Goal: Information Seeking & Learning: Compare options

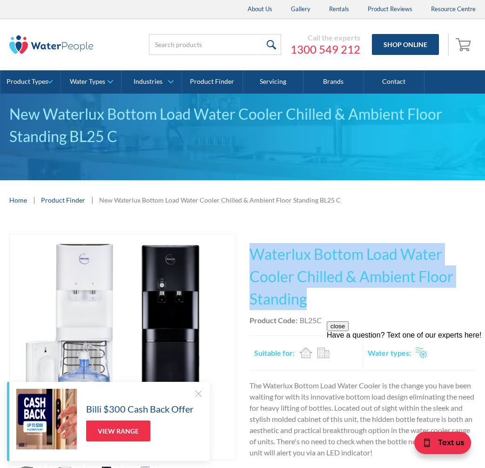
drag, startPoint x: 313, startPoint y: 300, endPoint x: 252, endPoint y: 252, distance: 77.6
click at [251, 252] on h1 "Waterlux Bottom Load Water Cooler Chilled & Ambient Floor Standing" at bounding box center [363, 276] width 226 height 67
copy h1 "Waterlux Bottom Load Water Cooler Chilled & Ambient Floor Standing"
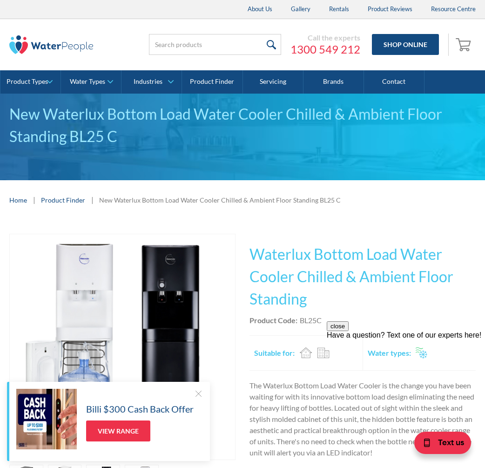
click at [333, 314] on div "This tap design is included in our standard range tap options when you purchase…" at bounding box center [363, 421] width 226 height 375
drag, startPoint x: 326, startPoint y: 319, endPoint x: 301, endPoint y: 323, distance: 25.4
click at [301, 322] on div "Product Code: BL25C" at bounding box center [363, 320] width 226 height 11
copy div "BL25C"
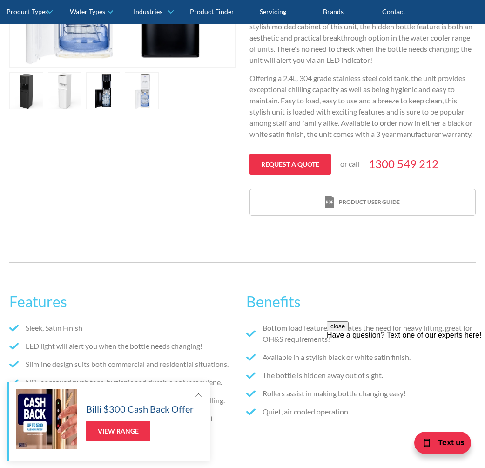
scroll to position [196, 0]
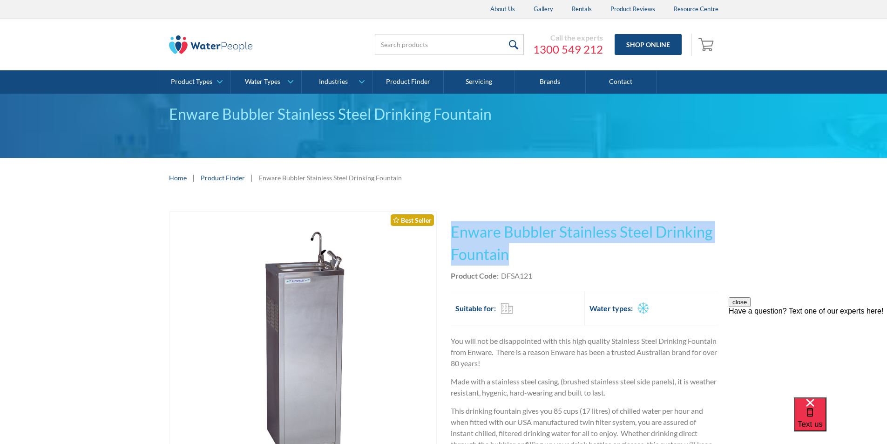
drag, startPoint x: 494, startPoint y: 252, endPoint x: 448, endPoint y: 227, distance: 52.1
click at [449, 227] on div "Play video Fits Most Brands Best Seller No items found. This tap design is incl…" at bounding box center [443, 379] width 549 height 337
copy h1 "Enware Bubbler Stainless Steel Drinking Fountain"
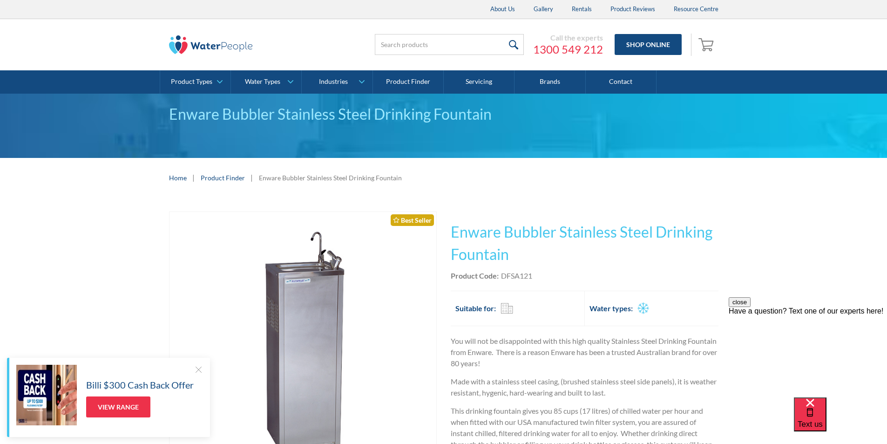
click at [534, 282] on div "This tap design is included in our standard range tap options when you purchase…" at bounding box center [585, 379] width 268 height 337
drag, startPoint x: 526, startPoint y: 277, endPoint x: 501, endPoint y: 279, distance: 25.3
click at [501, 279] on div "Product Code: DFSA121" at bounding box center [585, 275] width 268 height 11
copy div "DFSA121"
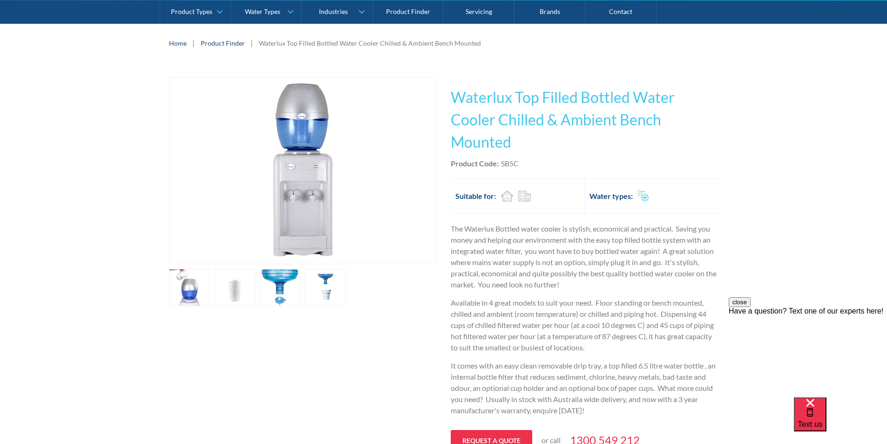
scroll to position [118, 0]
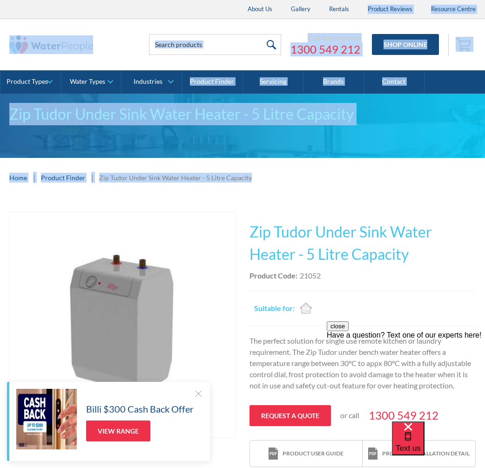
drag, startPoint x: 339, startPoint y: 160, endPoint x: 349, endPoint y: -153, distance: 313.5
click at [349, 0] on html "Christmas Trading Dates: Office Closes Friday December 24th. Open Tuesday Janua…" at bounding box center [242, 234] width 485 height 468
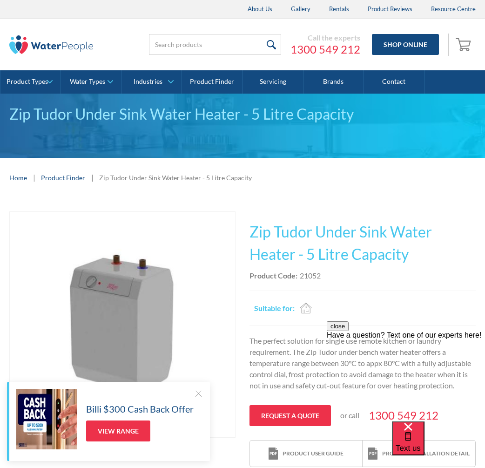
click at [332, 208] on div "Play video Fits Most Brands Best Seller No items found. This tap design is incl…" at bounding box center [242, 339] width 485 height 284
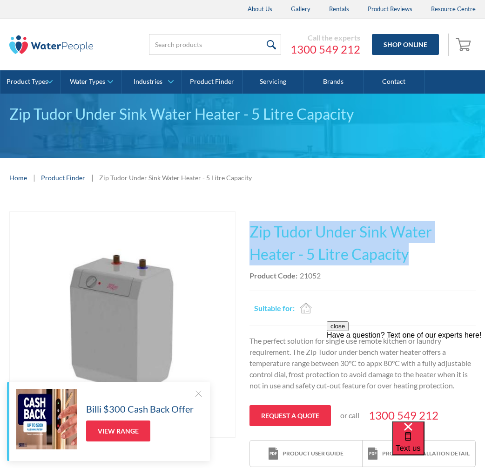
drag, startPoint x: 408, startPoint y: 257, endPoint x: 253, endPoint y: 236, distance: 155.9
click at [250, 235] on h1 "Zip Tudor Under Sink Water Heater - 5 Litre Capacity" at bounding box center [363, 243] width 226 height 45
copy h1 "Zip Tudor Under Sink Water Heater - 5 Litre Capacity"
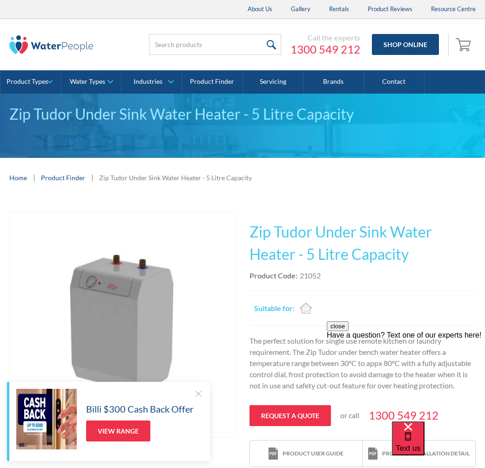
click at [328, 284] on div "This tap design is included in our standard range tap options when you purchase…" at bounding box center [363, 339] width 226 height 256
drag, startPoint x: 322, startPoint y: 275, endPoint x: 300, endPoint y: 278, distance: 22.6
click at [300, 278] on div "Product Code: 21052" at bounding box center [363, 275] width 226 height 11
copy div "21052"
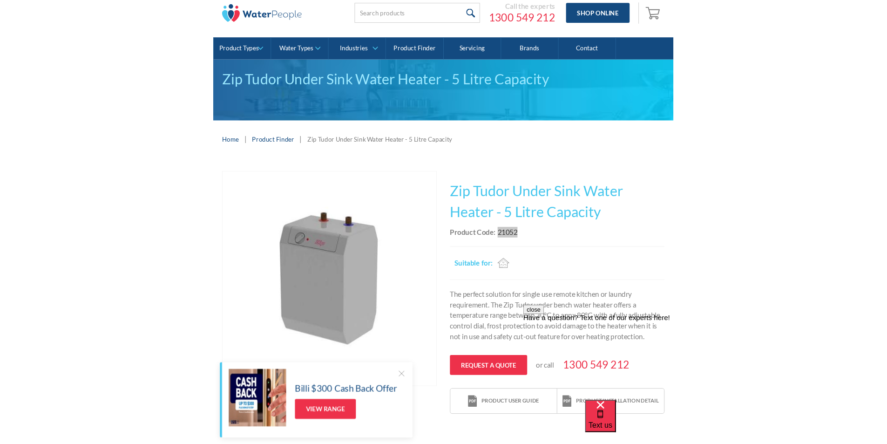
scroll to position [47, 0]
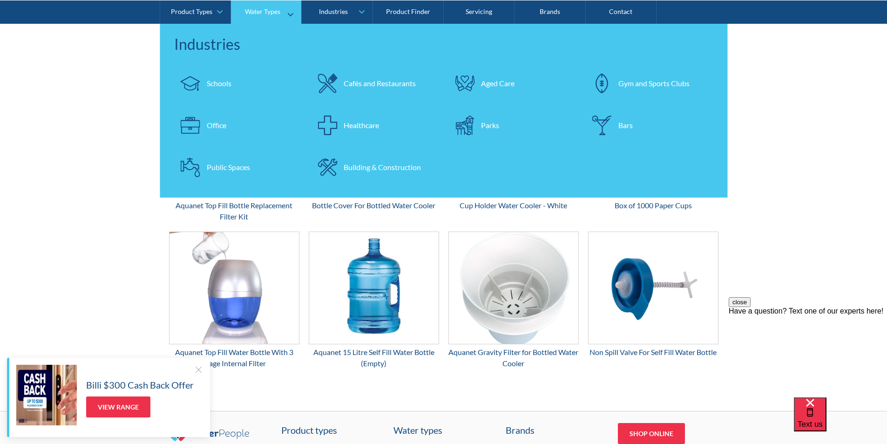
scroll to position [1490, 0]
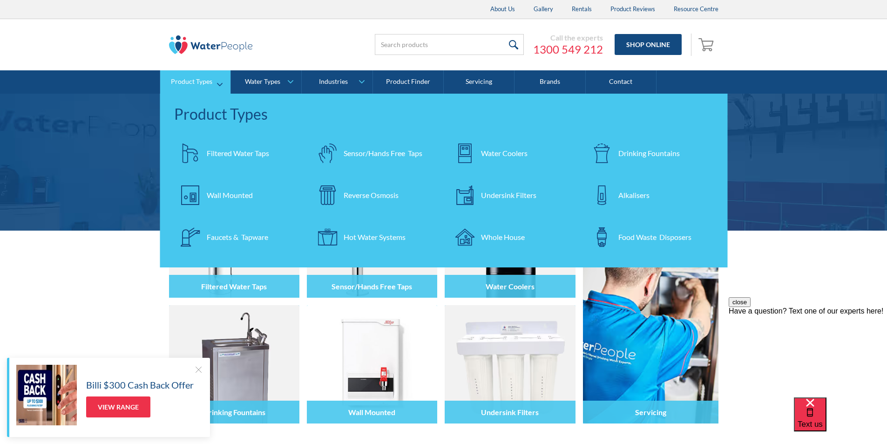
click at [232, 155] on div "Filtered Water Taps" at bounding box center [238, 153] width 62 height 11
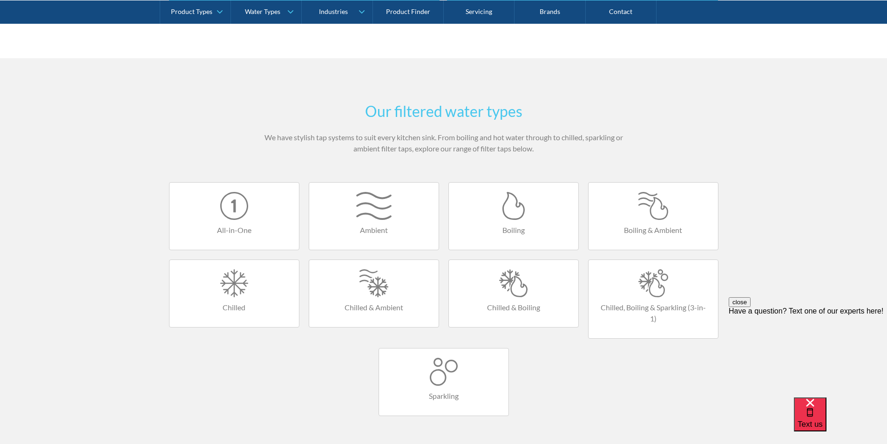
click at [438, 371] on div at bounding box center [443, 372] width 111 height 28
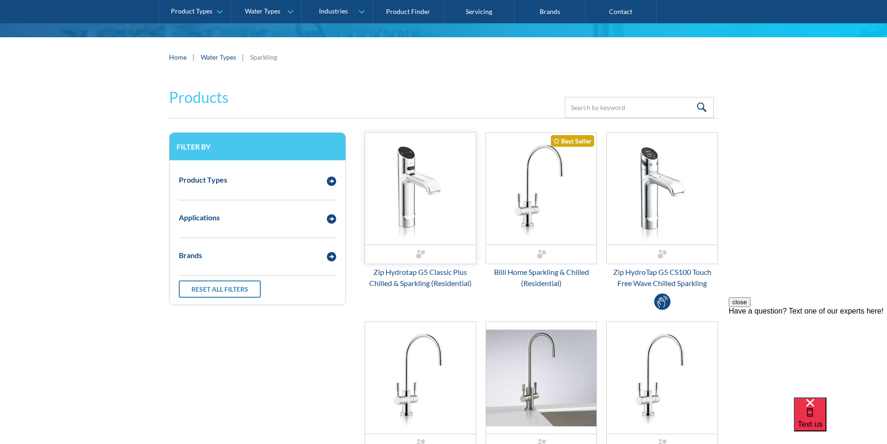
click at [413, 223] on img "Email Form 3" at bounding box center [420, 189] width 111 height 112
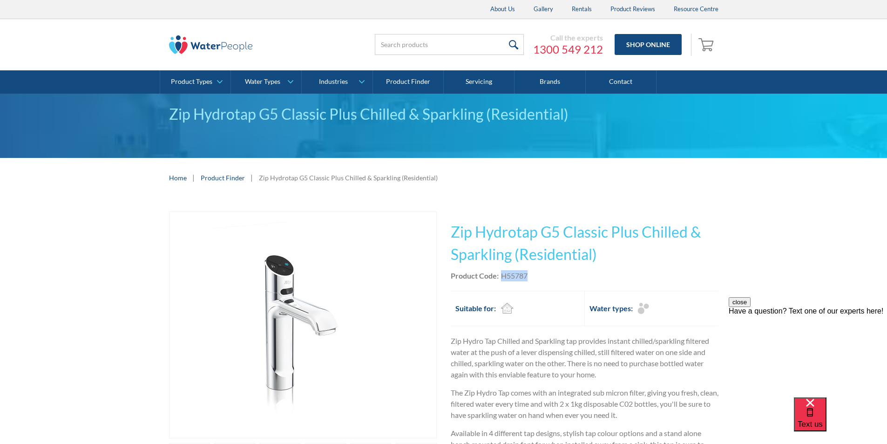
drag, startPoint x: 532, startPoint y: 275, endPoint x: 502, endPoint y: 277, distance: 29.8
click at [502, 277] on div "Product Code: H55787" at bounding box center [585, 275] width 268 height 11
copy div "H55787"
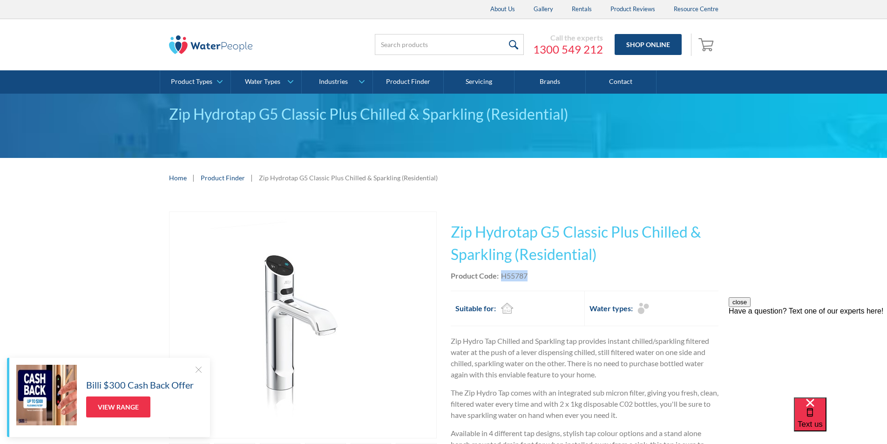
copy div "H55787"
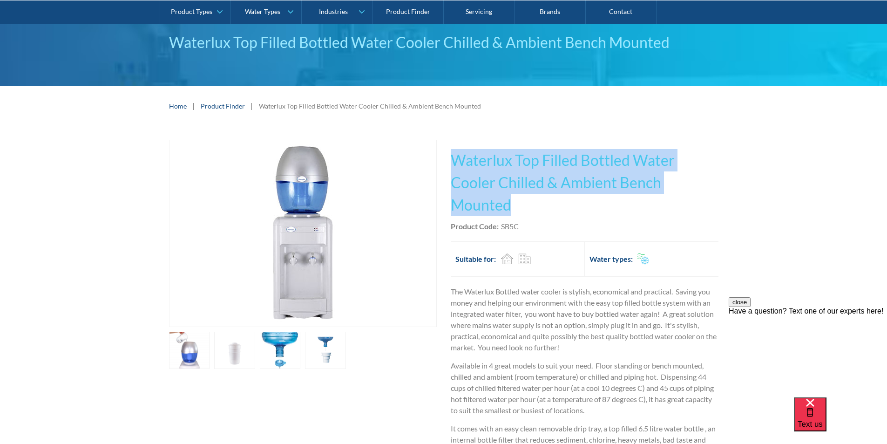
drag, startPoint x: 514, startPoint y: 203, endPoint x: 453, endPoint y: 163, distance: 72.7
click at [453, 163] on h1 "Waterlux Top Filled Bottled Water Cooler Chilled & Ambient Bench Mounted" at bounding box center [585, 182] width 268 height 67
copy h1 "Waterlux Top Filled Bottled Water Cooler Chilled & Ambient Bench Mounted"
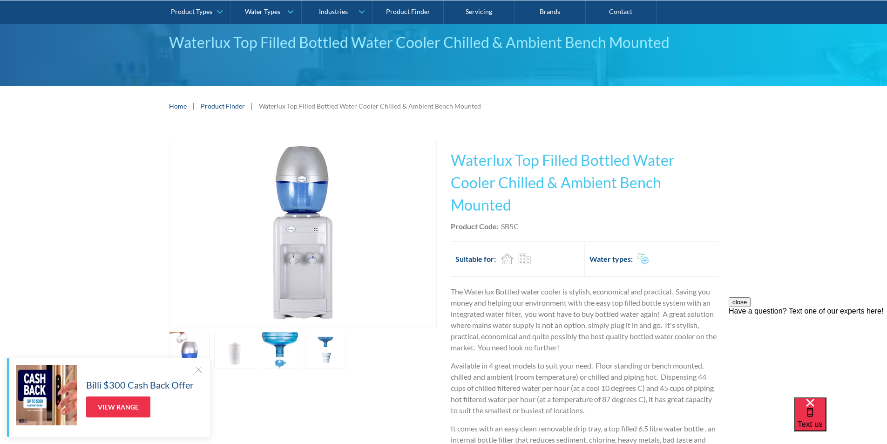
click at [524, 227] on div "Product Code: SB5C" at bounding box center [585, 226] width 268 height 11
drag, startPoint x: 523, startPoint y: 225, endPoint x: 512, endPoint y: 224, distance: 11.7
click at [512, 224] on div "Product Code: SB5C" at bounding box center [585, 226] width 268 height 11
copy div "SB5C"
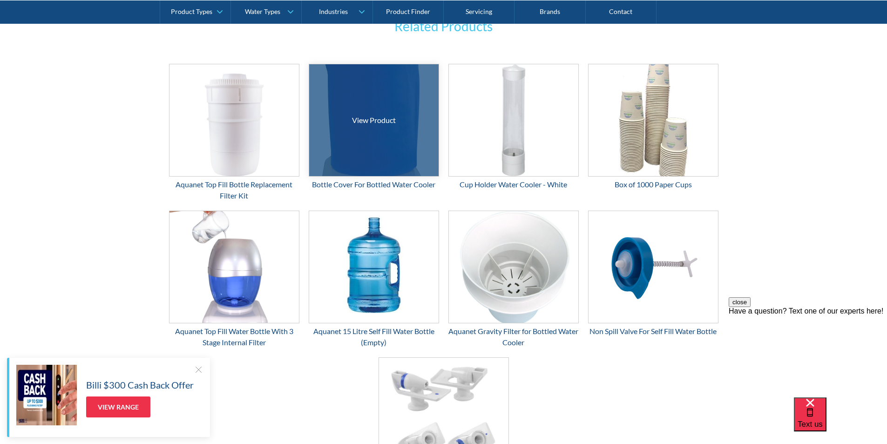
scroll to position [1561, 0]
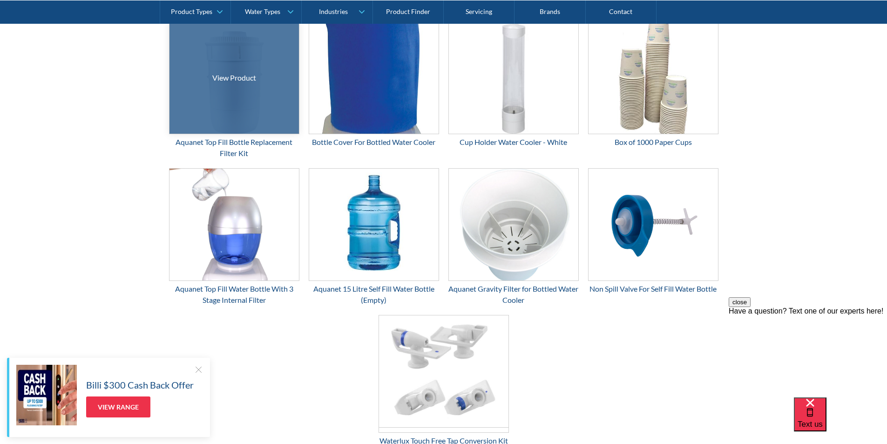
click at [226, 98] on div at bounding box center [234, 78] width 194 height 168
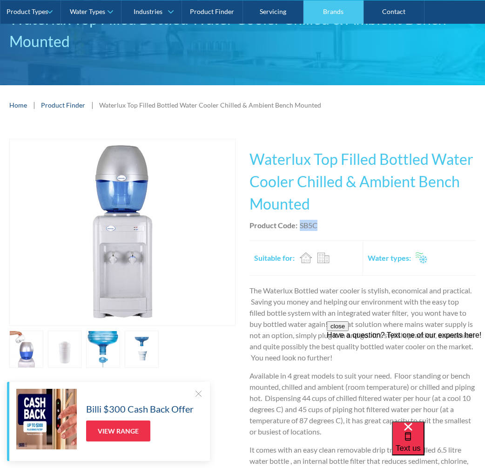
scroll to position [0, 0]
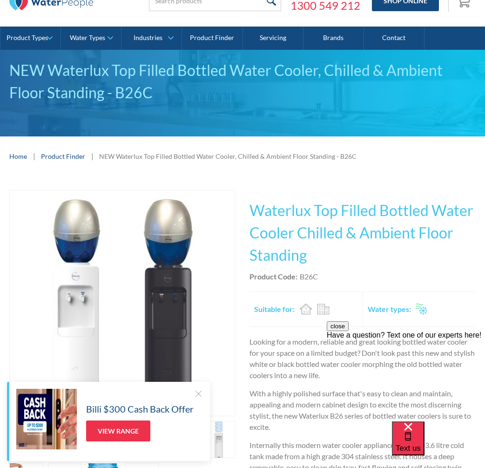
scroll to position [93, 0]
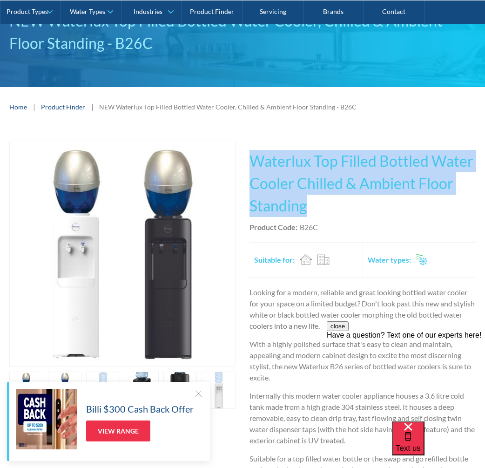
drag, startPoint x: 319, startPoint y: 206, endPoint x: 257, endPoint y: 169, distance: 72.7
click at [256, 169] on h1 "Waterlux Top Filled Bottled Water Cooler Chilled & Ambient Floor Standing" at bounding box center [363, 183] width 226 height 67
copy h1 "Waterlux Top Filled Bottled Water Cooler Chilled & Ambient Floor Standing"
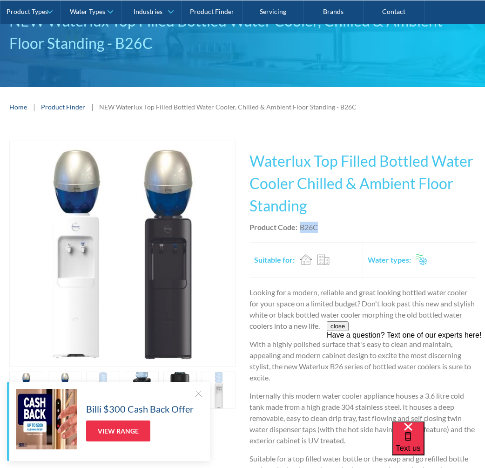
drag, startPoint x: 325, startPoint y: 226, endPoint x: 302, endPoint y: 232, distance: 23.9
click at [302, 232] on div "Product Code: B26C" at bounding box center [363, 227] width 226 height 11
copy div "B26C"
click at [334, 224] on div "Product Code: B26C" at bounding box center [363, 227] width 226 height 11
drag, startPoint x: 322, startPoint y: 224, endPoint x: 301, endPoint y: 226, distance: 21.5
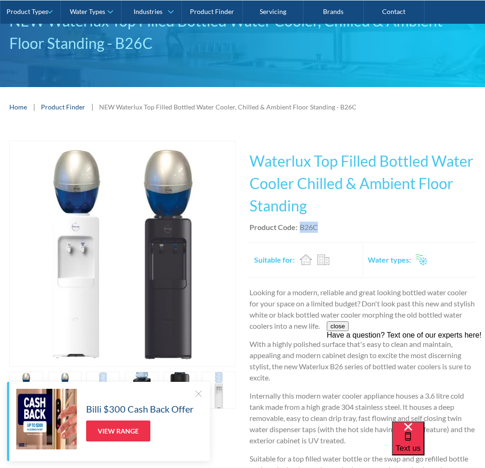
click at [301, 226] on div "Product Code: B26C" at bounding box center [363, 227] width 226 height 11
copy div "B26C"
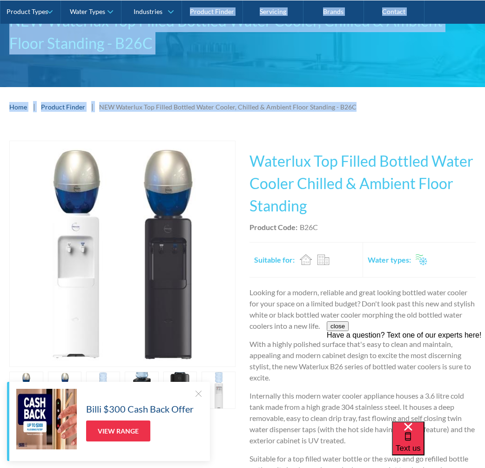
scroll to position [0, 0]
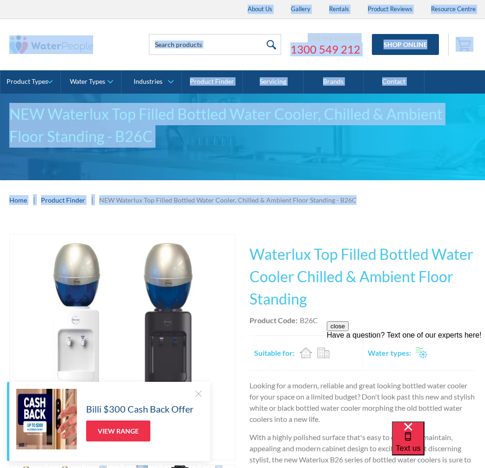
drag, startPoint x: 120, startPoint y: 128, endPoint x: 23, endPoint y: -51, distance: 203.1
click at [23, 0] on html "Christmas Trading Dates: Office Closes Friday December 24th. Open Tuesday Janua…" at bounding box center [242, 234] width 485 height 468
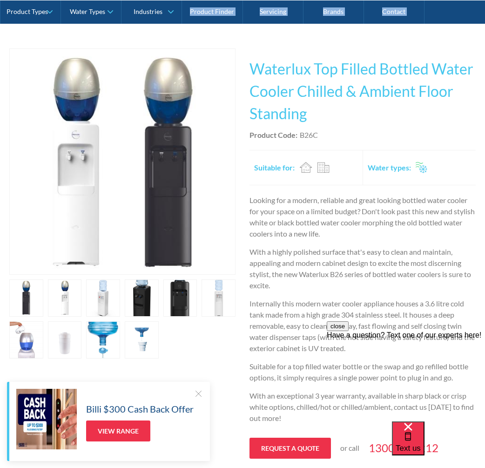
scroll to position [186, 0]
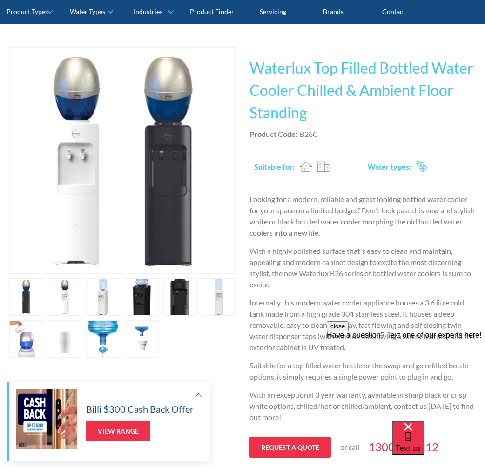
click at [211, 338] on div at bounding box center [122, 317] width 226 height 79
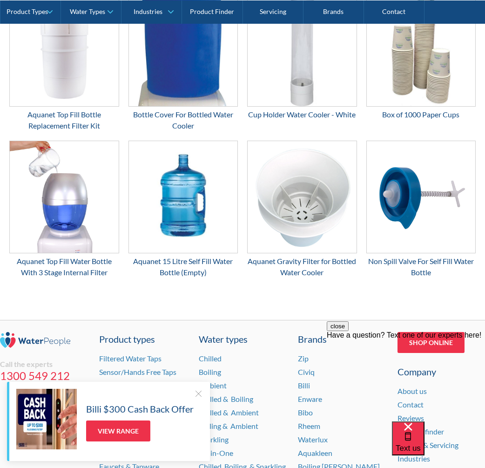
scroll to position [1676, 0]
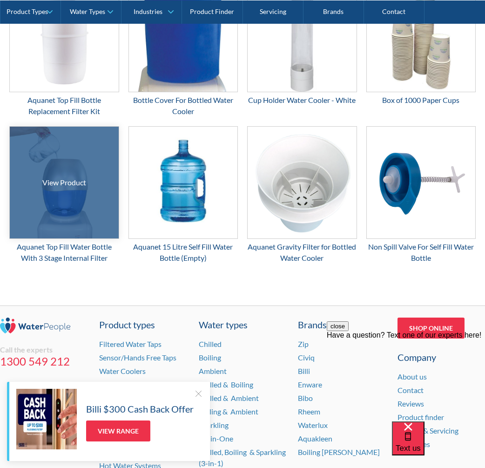
click at [79, 187] on div "View Product" at bounding box center [64, 182] width 44 height 11
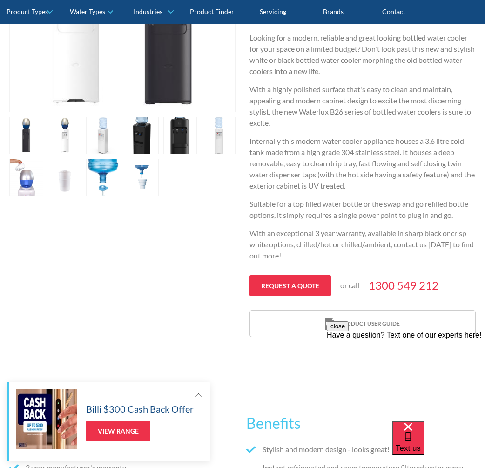
scroll to position [186, 0]
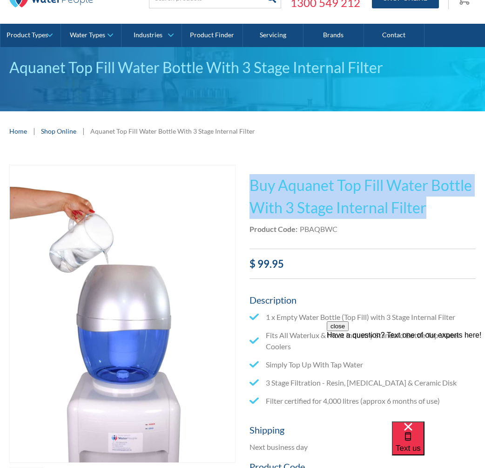
drag, startPoint x: 432, startPoint y: 205, endPoint x: 262, endPoint y: 188, distance: 170.8
click at [248, 187] on div "Play video Fits Most Brands Best Seller No items found. This tap design is incl…" at bounding box center [242, 385] width 466 height 440
copy h1 "Buy Aquanet Top Fill Water Bottle With 3 Stage Internal Filter"
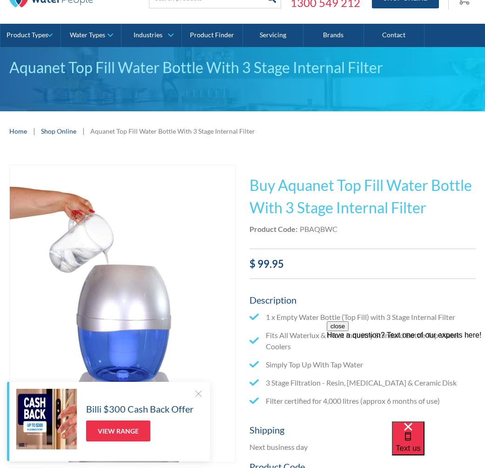
click at [338, 231] on div "Product Code: PBAQBWC" at bounding box center [363, 228] width 226 height 11
drag, startPoint x: 339, startPoint y: 228, endPoint x: 301, endPoint y: 230, distance: 38.7
click at [301, 230] on div "Product Code: PBAQBWC" at bounding box center [363, 228] width 226 height 11
copy div "PBAQBWC"
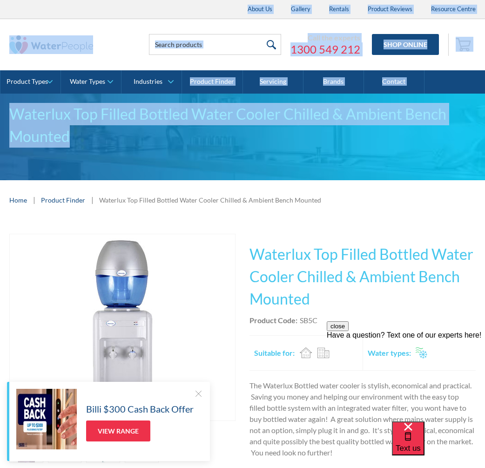
drag, startPoint x: 233, startPoint y: 34, endPoint x: 188, endPoint y: -236, distance: 274.2
click at [188, 0] on html "Christmas Trading Dates: Office Closes Friday December 24th. Open Tuesday Janua…" at bounding box center [242, 234] width 485 height 468
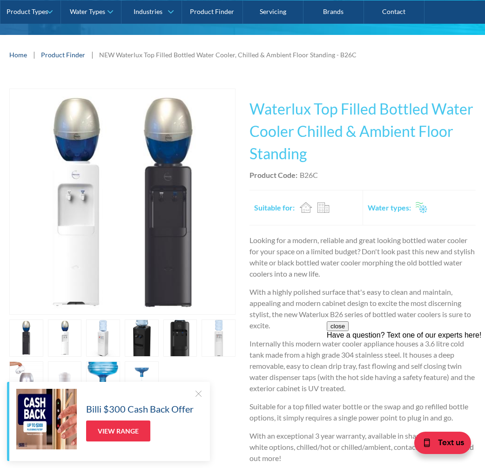
scroll to position [233, 0]
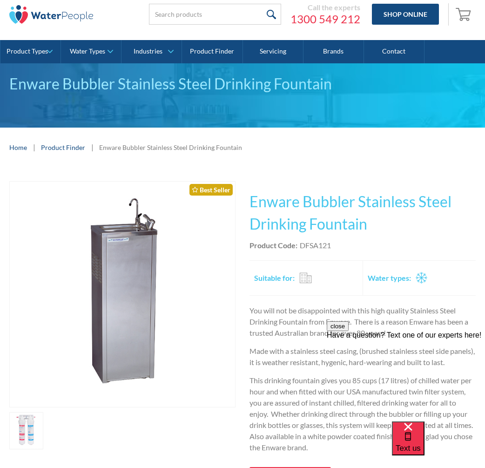
scroll to position [47, 0]
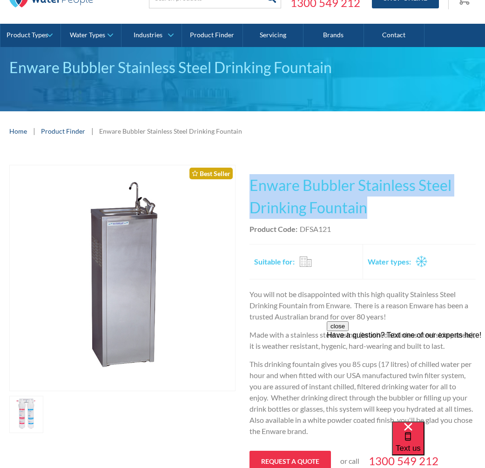
drag, startPoint x: 381, startPoint y: 203, endPoint x: 253, endPoint y: 180, distance: 130.2
click at [251, 179] on h1 "Enware Bubbler Stainless Steel Drinking Fountain" at bounding box center [363, 196] width 226 height 45
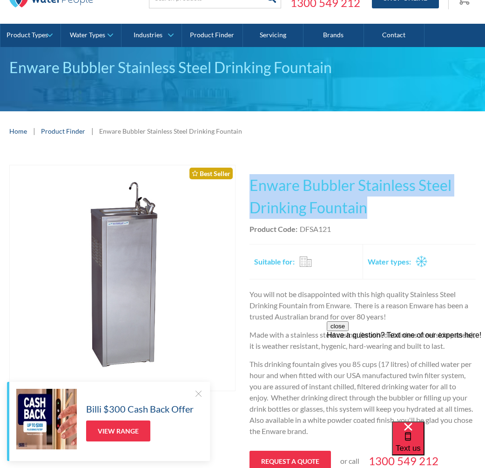
copy h1 "Enware Bubbler Stainless Steel Drinking Fountain"
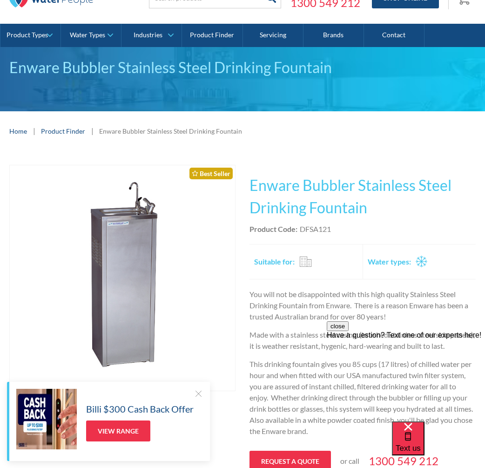
click at [341, 234] on div "Product Code: DFSA121" at bounding box center [363, 228] width 226 height 11
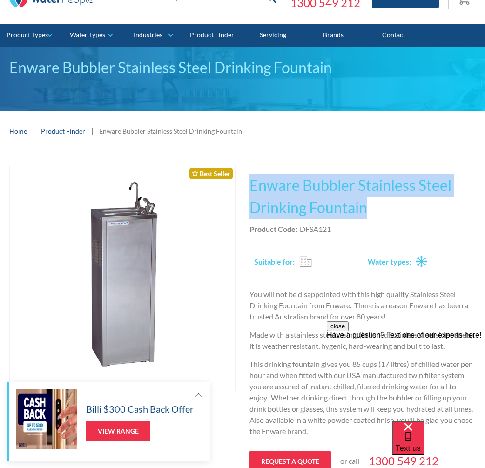
drag, startPoint x: 373, startPoint y: 206, endPoint x: 247, endPoint y: 188, distance: 128.0
click at [247, 188] on div "Play video Fits Most Brands Best Seller No items found. This tap design is incl…" at bounding box center [242, 339] width 466 height 348
copy h1 "Enware Bubbler Stainless Steel Drinking Fountain"
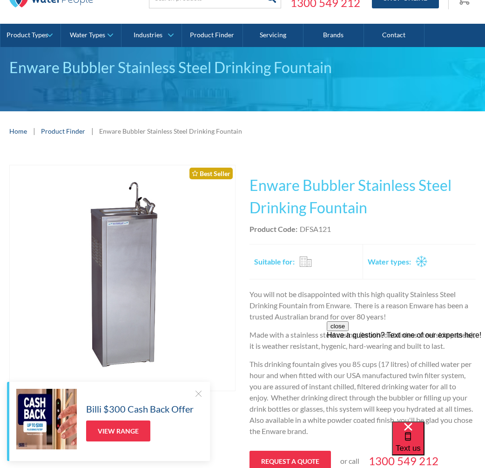
click at [338, 233] on div "Product Code: DFSA121" at bounding box center [363, 228] width 226 height 11
drag, startPoint x: 333, startPoint y: 229, endPoint x: 301, endPoint y: 228, distance: 32.6
click at [300, 228] on div "Product Code: DFSA121" at bounding box center [363, 228] width 226 height 11
copy div "DFSA121"
